Goal: Navigation & Orientation: Find specific page/section

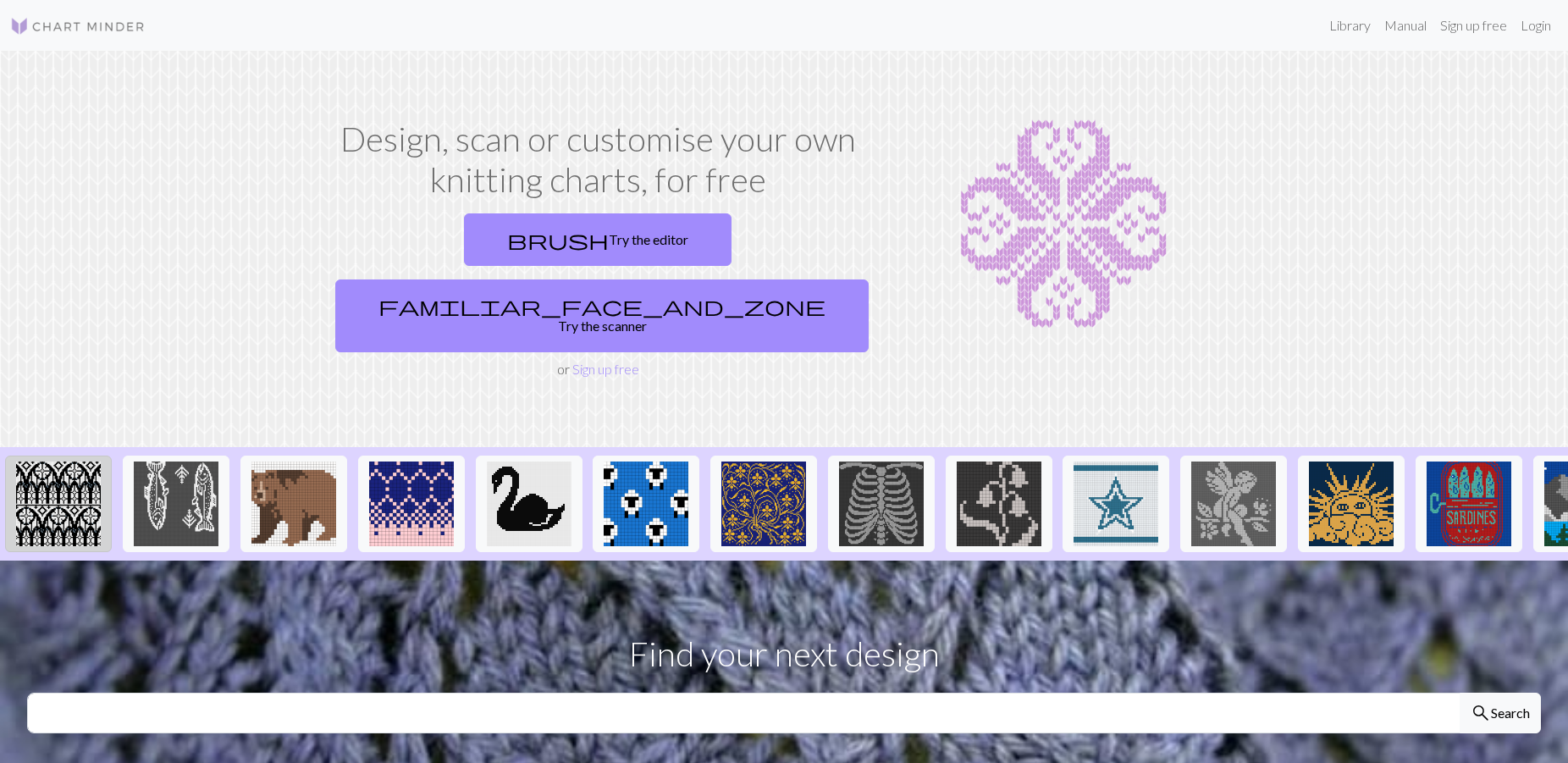
click at [67, 470] on img at bounding box center [59, 504] width 85 height 85
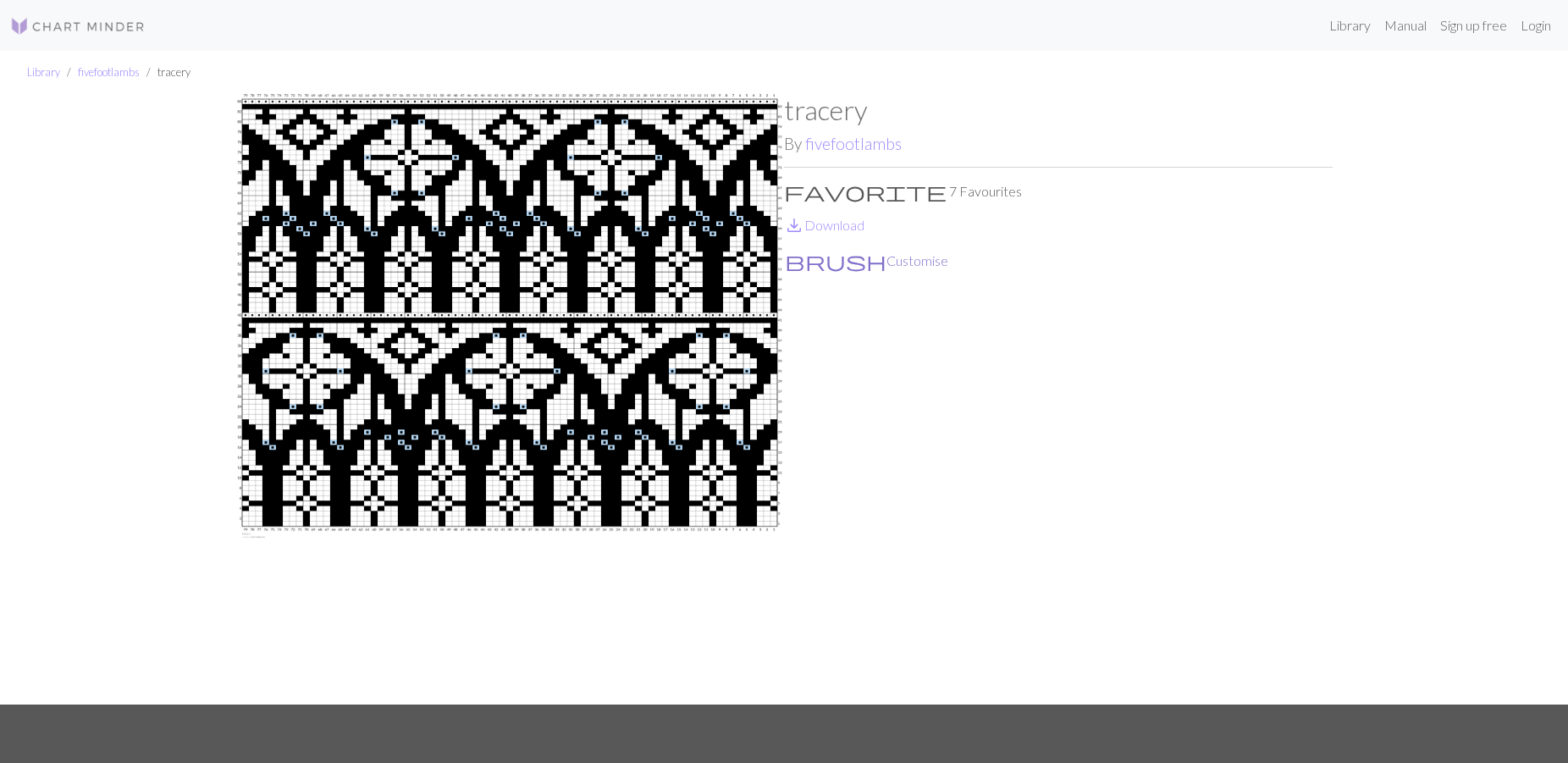
click at [806, 263] on button "brush Customise" at bounding box center [866, 260] width 165 height 22
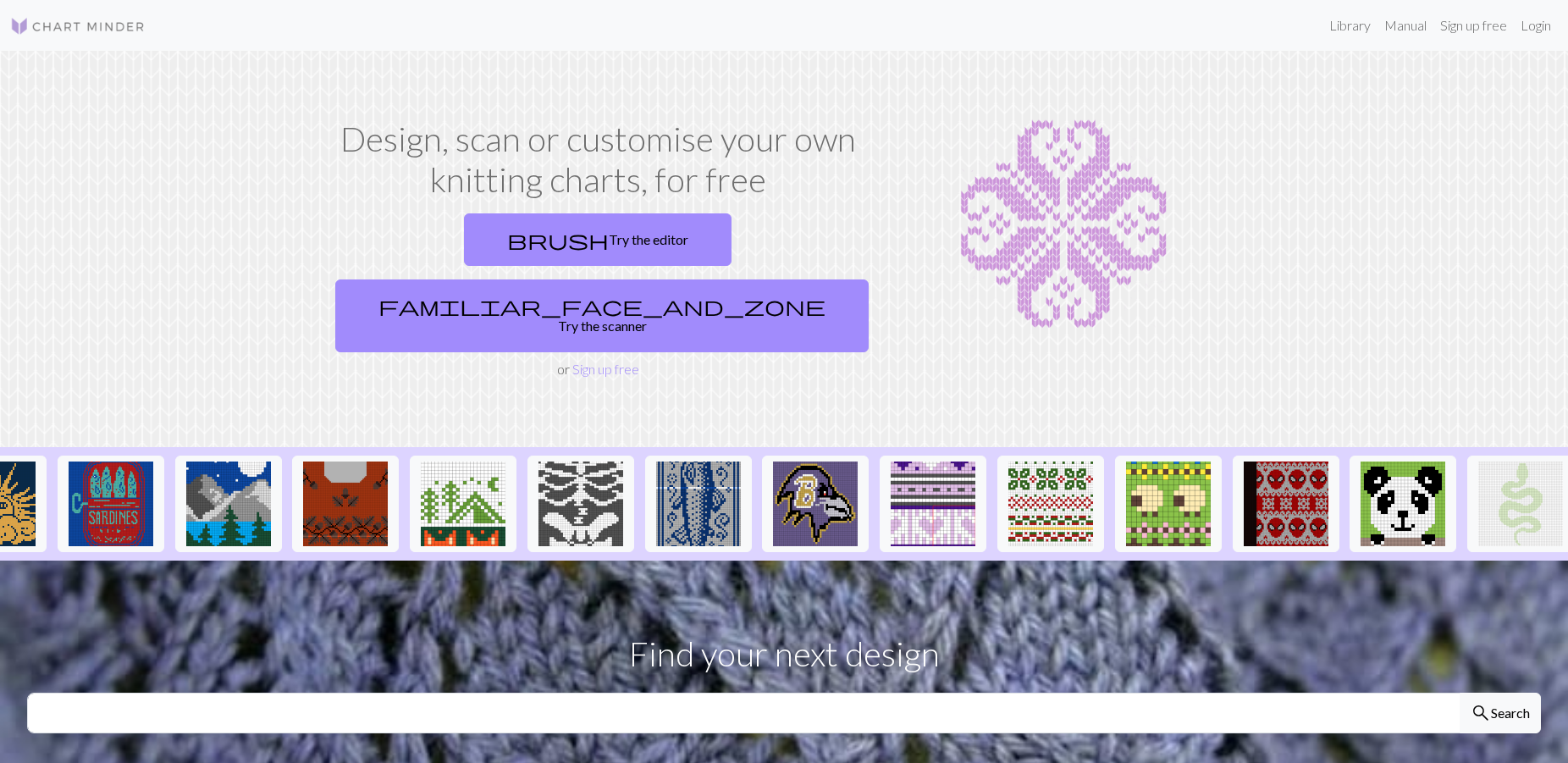
scroll to position [0, 1370]
